Goal: Information Seeking & Learning: Learn about a topic

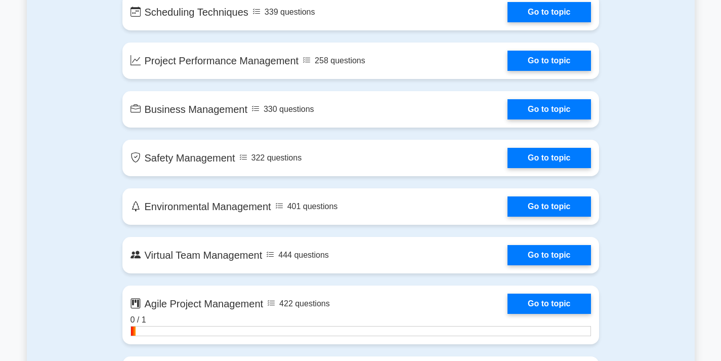
scroll to position [2024, 0]
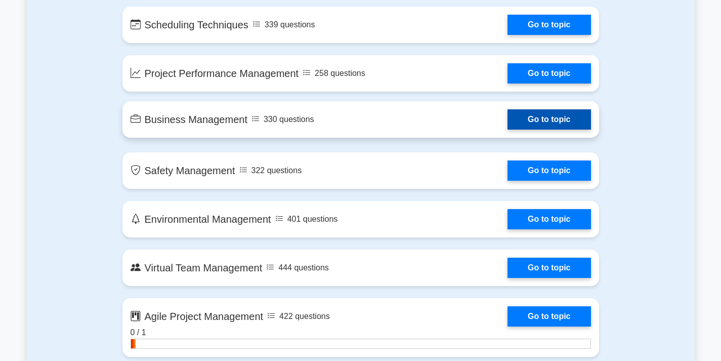
click at [508, 117] on link "Go to topic" at bounding box center [549, 119] width 83 height 20
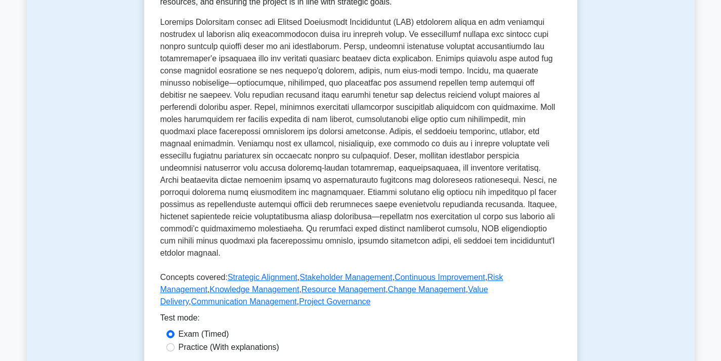
scroll to position [224, 0]
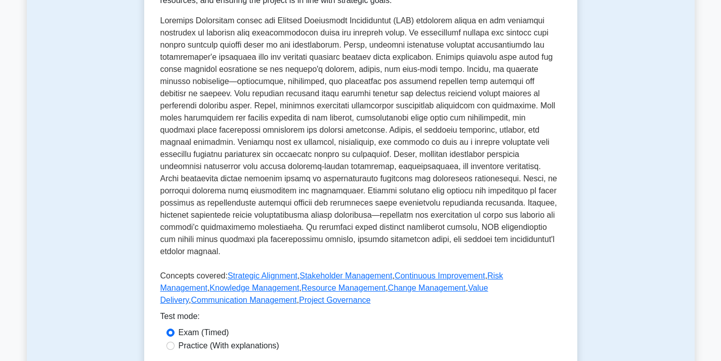
drag, startPoint x: 724, startPoint y: 64, endPoint x: 724, endPoint y: 112, distance: 48.1
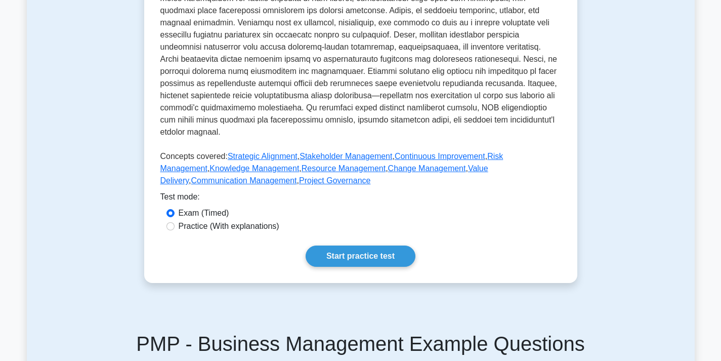
scroll to position [345, 0]
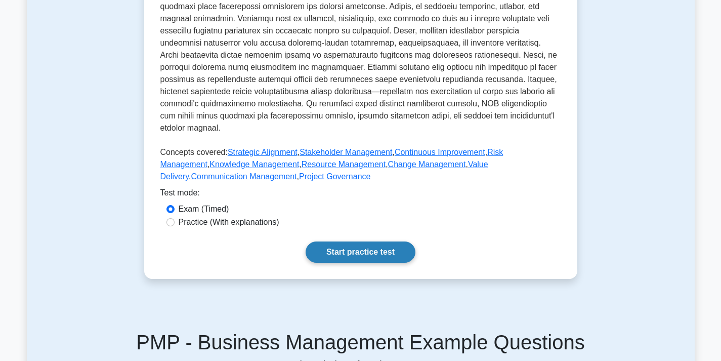
click at [360, 241] on link "Start practice test" at bounding box center [361, 251] width 110 height 21
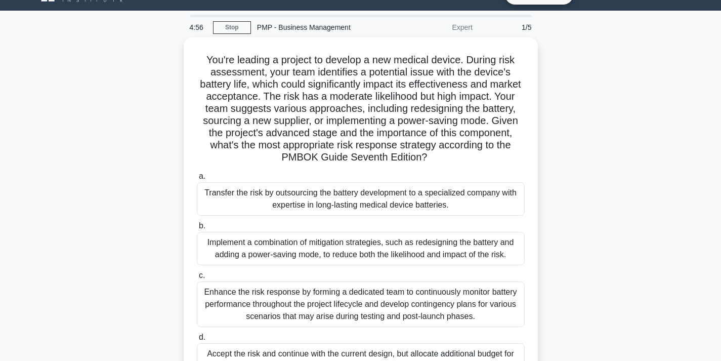
scroll to position [23, 0]
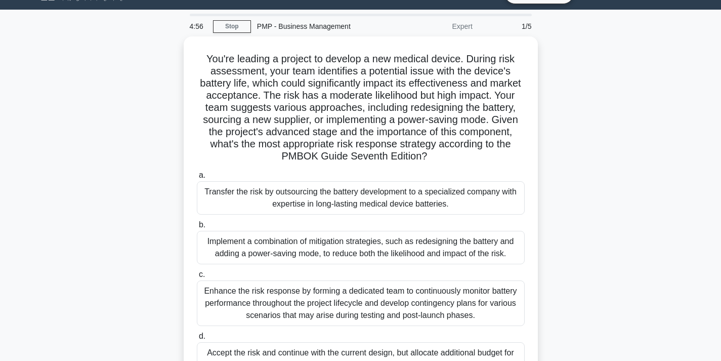
click at [721, 177] on html "Go Premium [GEOGRAPHIC_DATA]" at bounding box center [360, 250] width 721 height 547
click at [225, 24] on link "Stop" at bounding box center [232, 26] width 38 height 13
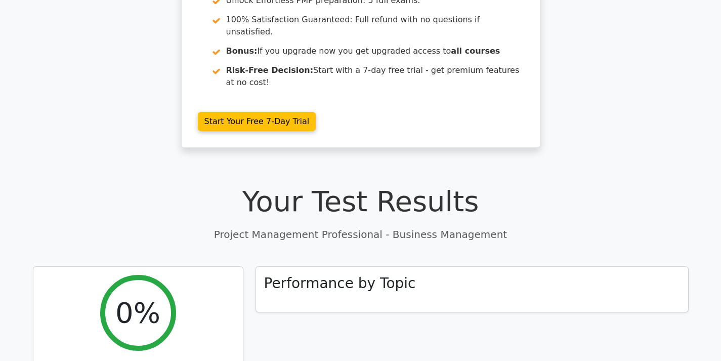
scroll to position [161, 0]
